Goal: Register for event/course

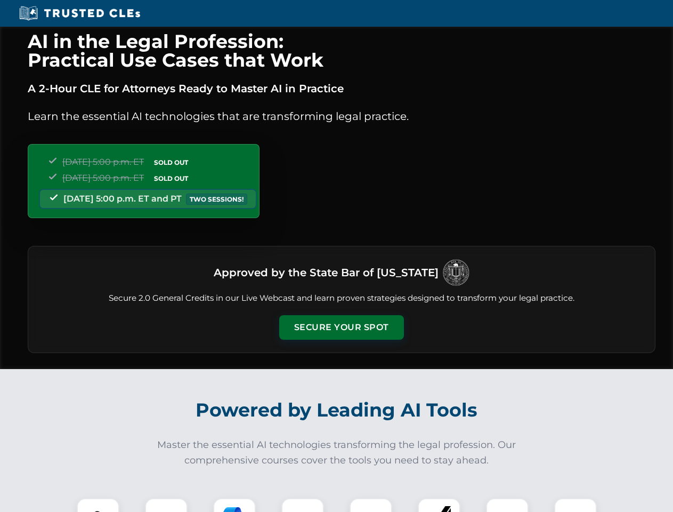
click at [341, 327] on button "Secure Your Spot" at bounding box center [341, 327] width 125 height 25
